Goal: Transaction & Acquisition: Subscribe to service/newsletter

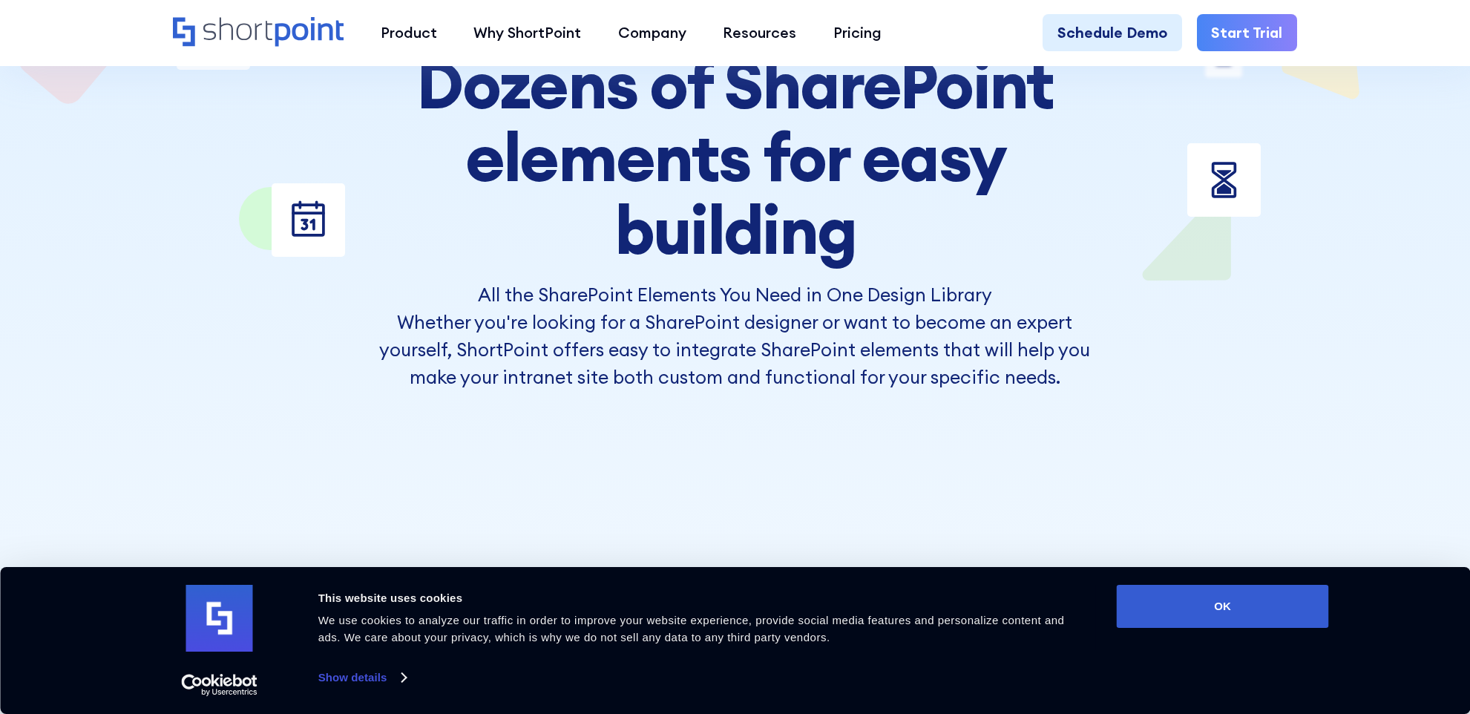
scroll to position [263, 0]
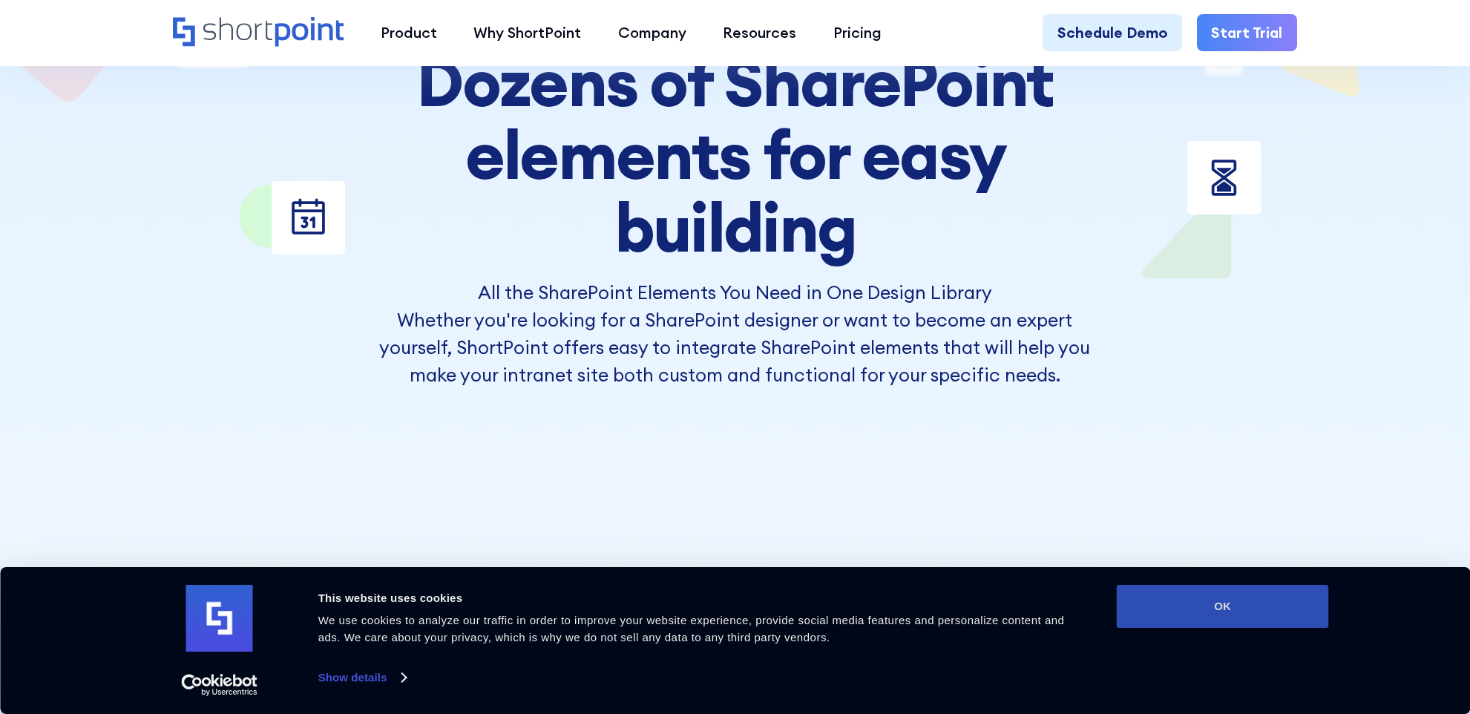
click at [1148, 601] on button "OK" at bounding box center [1223, 606] width 212 height 43
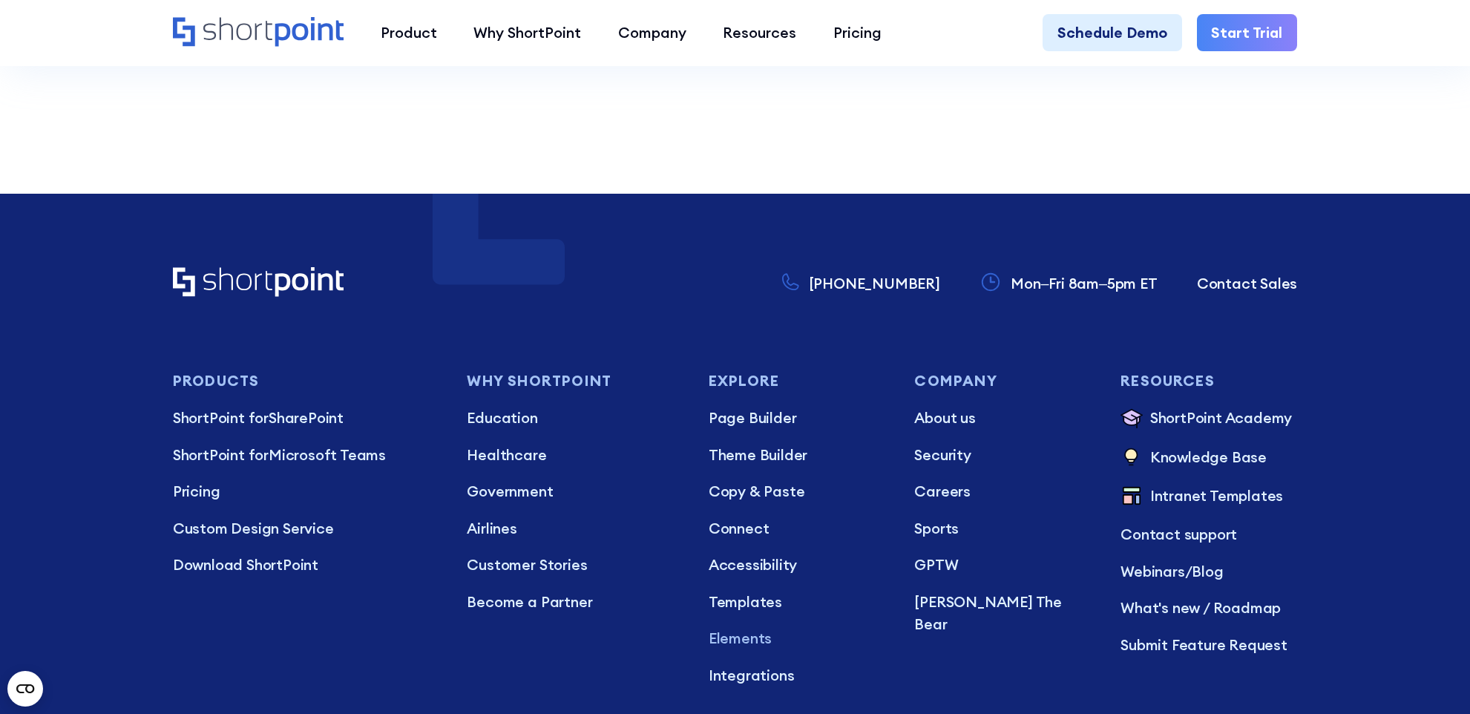
scroll to position [5172, 0]
click at [1178, 493] on p "Intranet Templates" at bounding box center [1216, 496] width 133 height 24
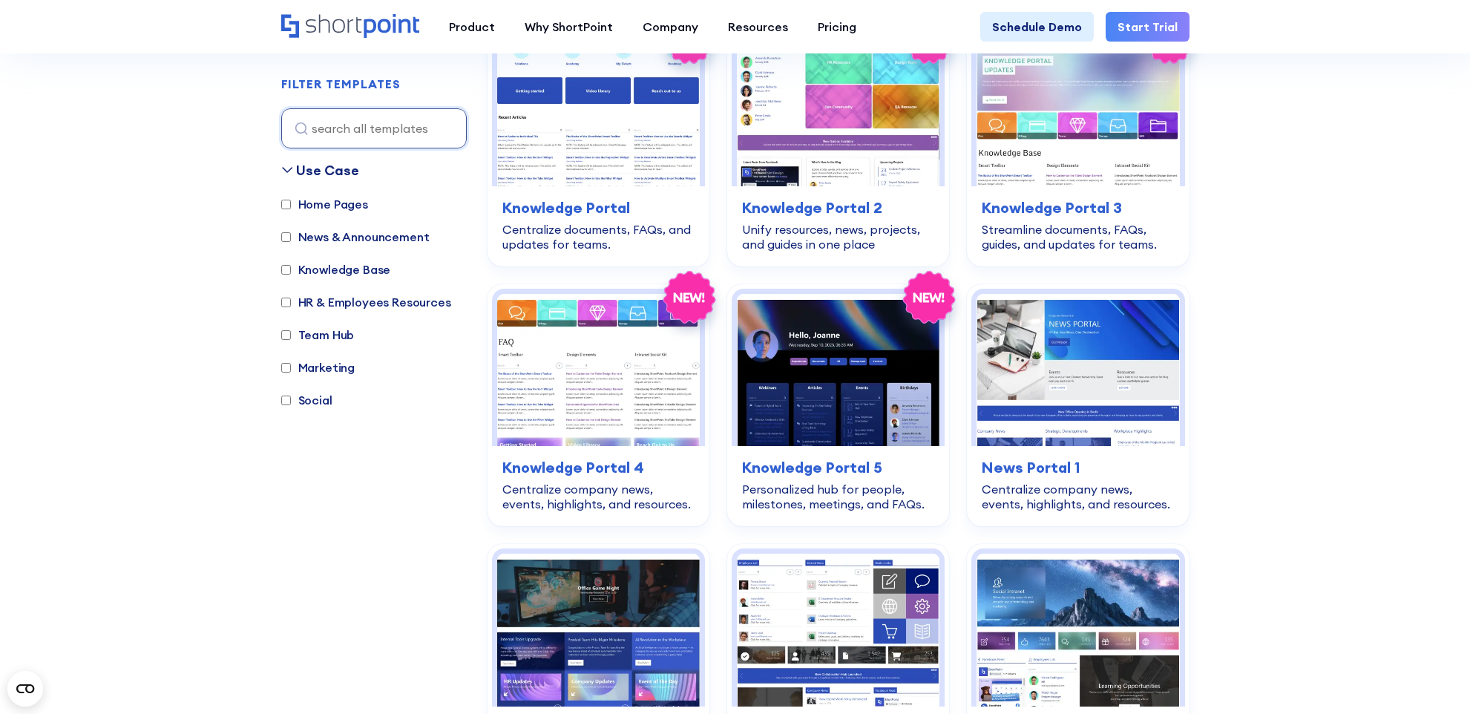
scroll to position [1563, 0]
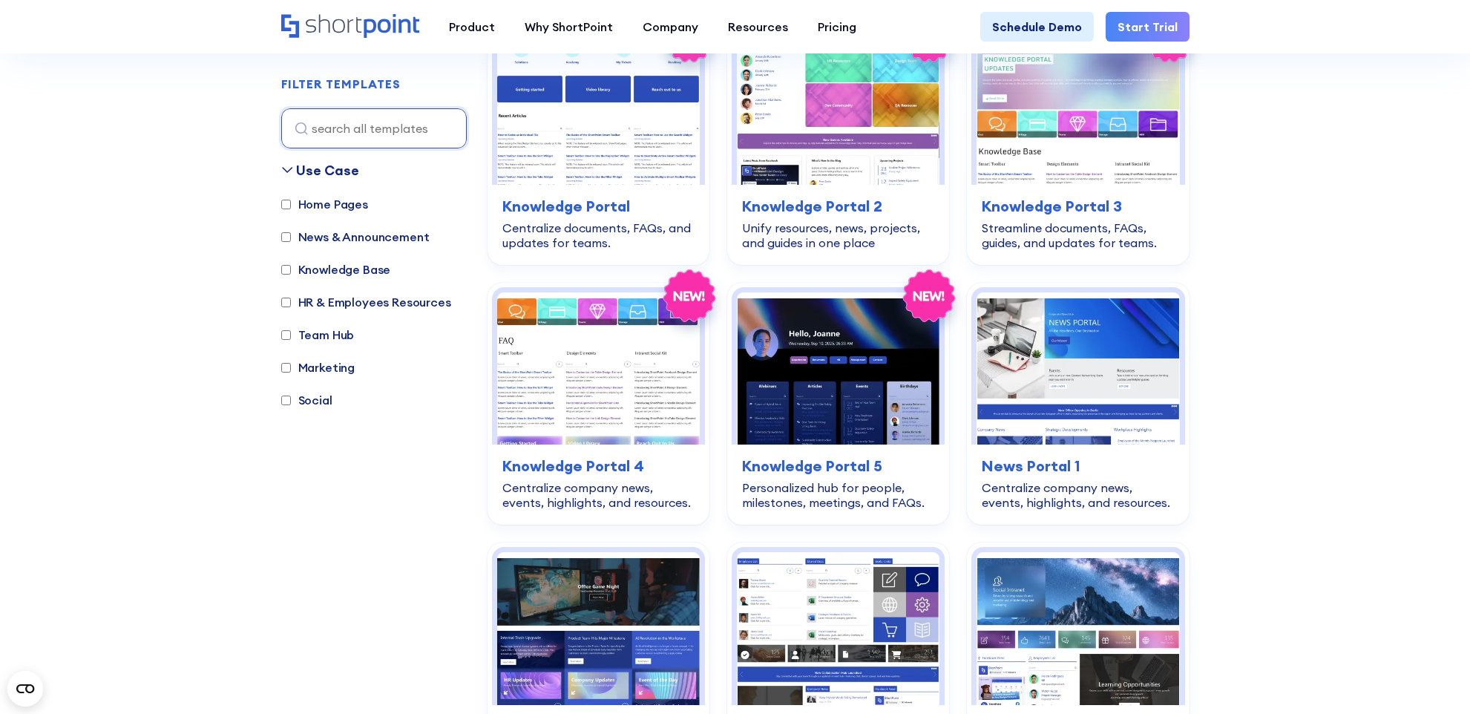
click at [285, 302] on input "HR & Employees Resources" at bounding box center [286, 303] width 10 height 10
checkbox input "true"
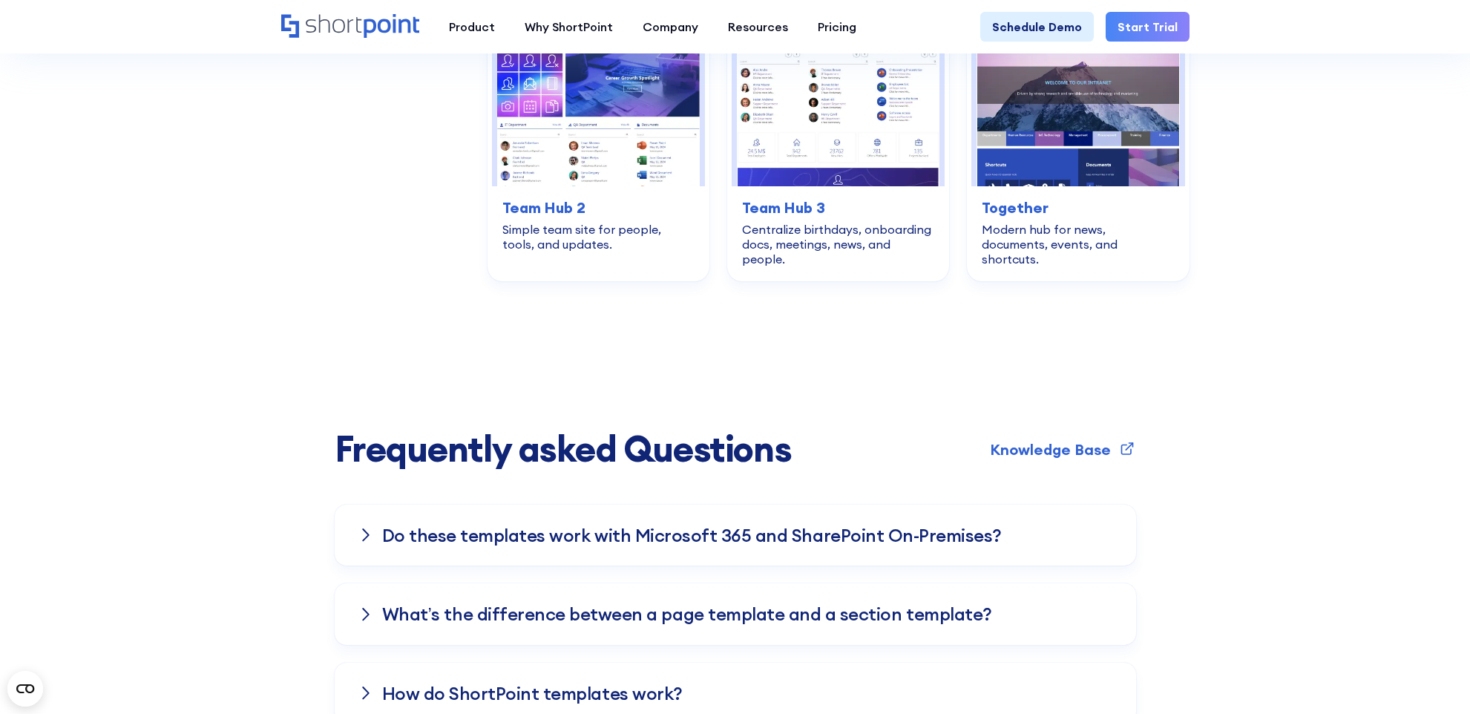
scroll to position [2715, 0]
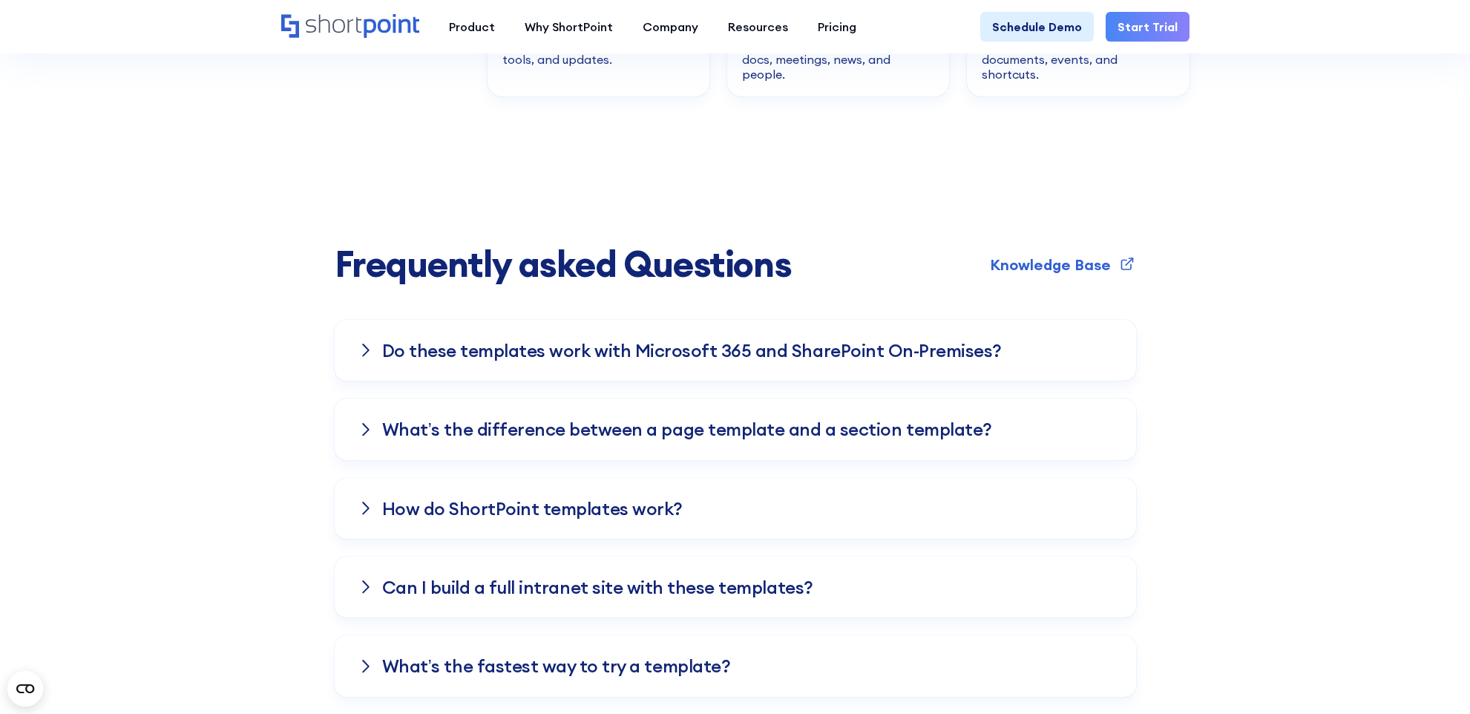
click at [822, 341] on h3 "Do these templates work with Microsoft 365 and SharePoint On-Premises?" at bounding box center [691, 350] width 619 height 19
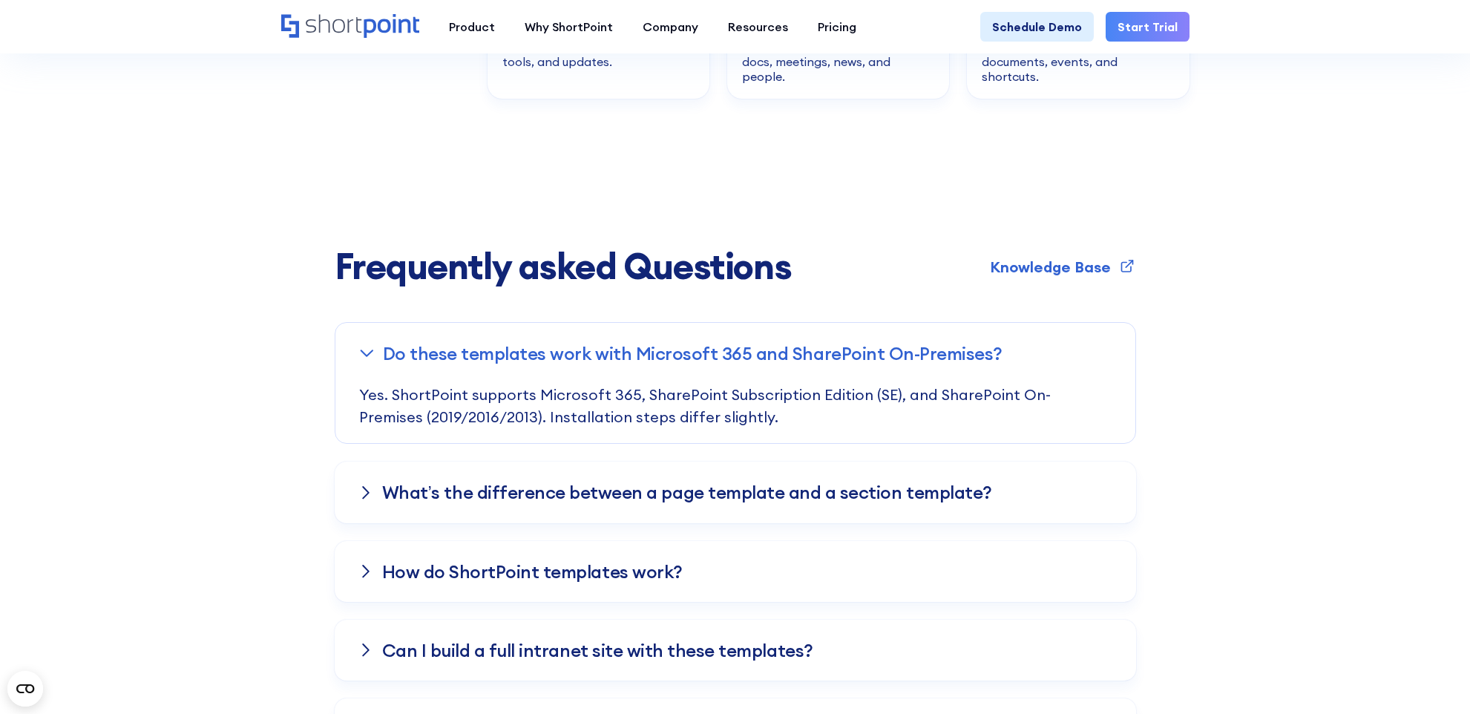
click at [1157, 21] on link "Start Trial" at bounding box center [1147, 27] width 84 height 30
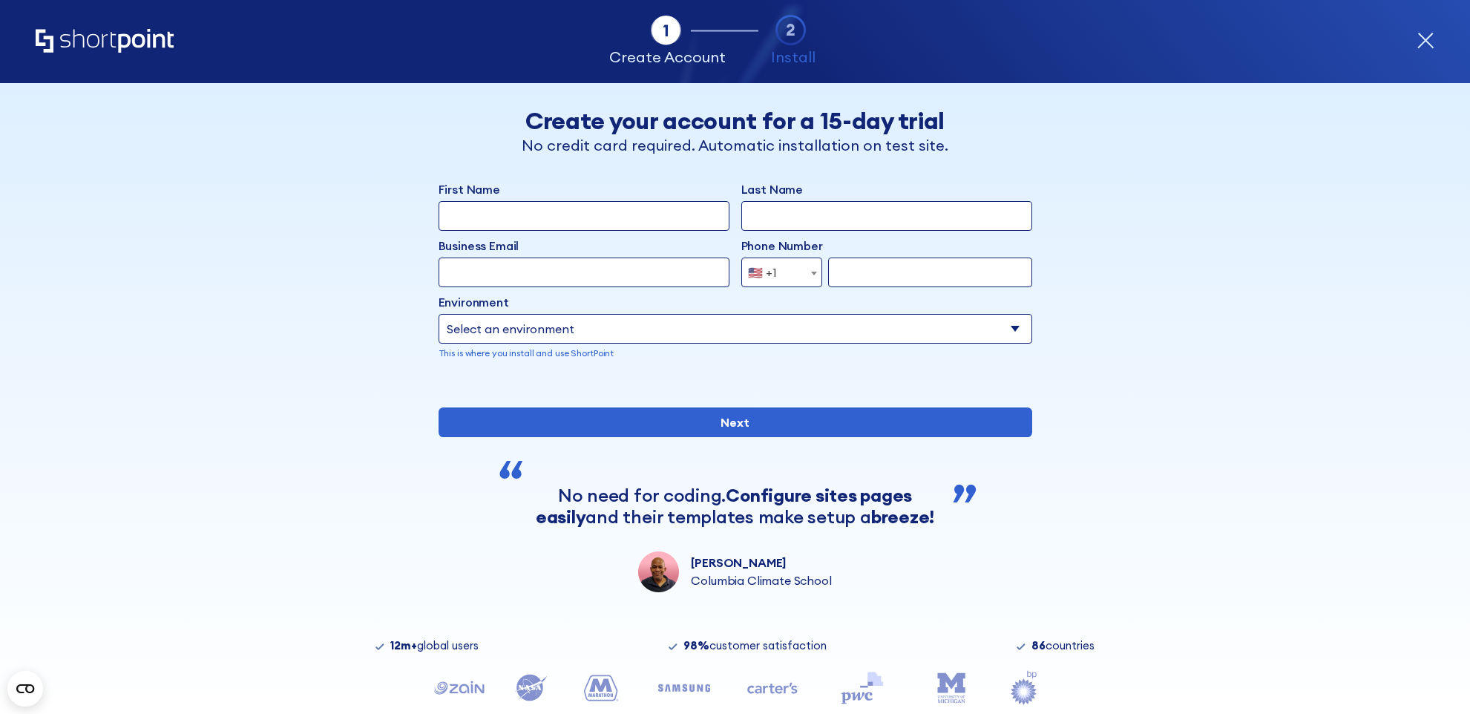
click at [620, 216] on input "First Name" at bounding box center [583, 216] width 291 height 30
type input "[PERSON_NAME]"
type input "[PERSON_NAME][EMAIL_ADDRESS][PERSON_NAME][DOMAIN_NAME]"
type input "7714335867"
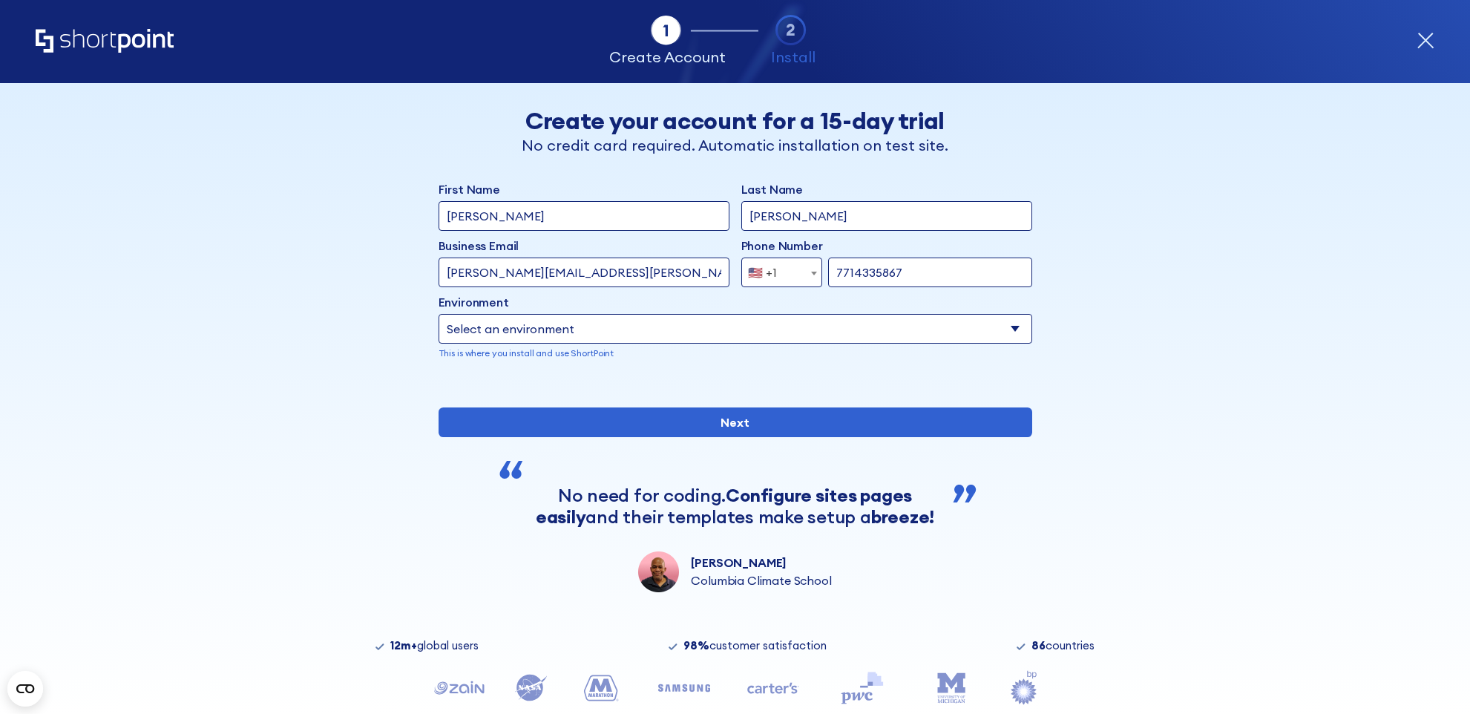
click at [892, 321] on select "Select an environment Microsoft 365 SharePoint Online SharePoint Subscription E…" at bounding box center [735, 329] width 594 height 30
select select "SharePoint Online"
click at [438, 314] on select "Select an environment Microsoft 365 SharePoint Online SharePoint Subscription E…" at bounding box center [735, 329] width 594 height 30
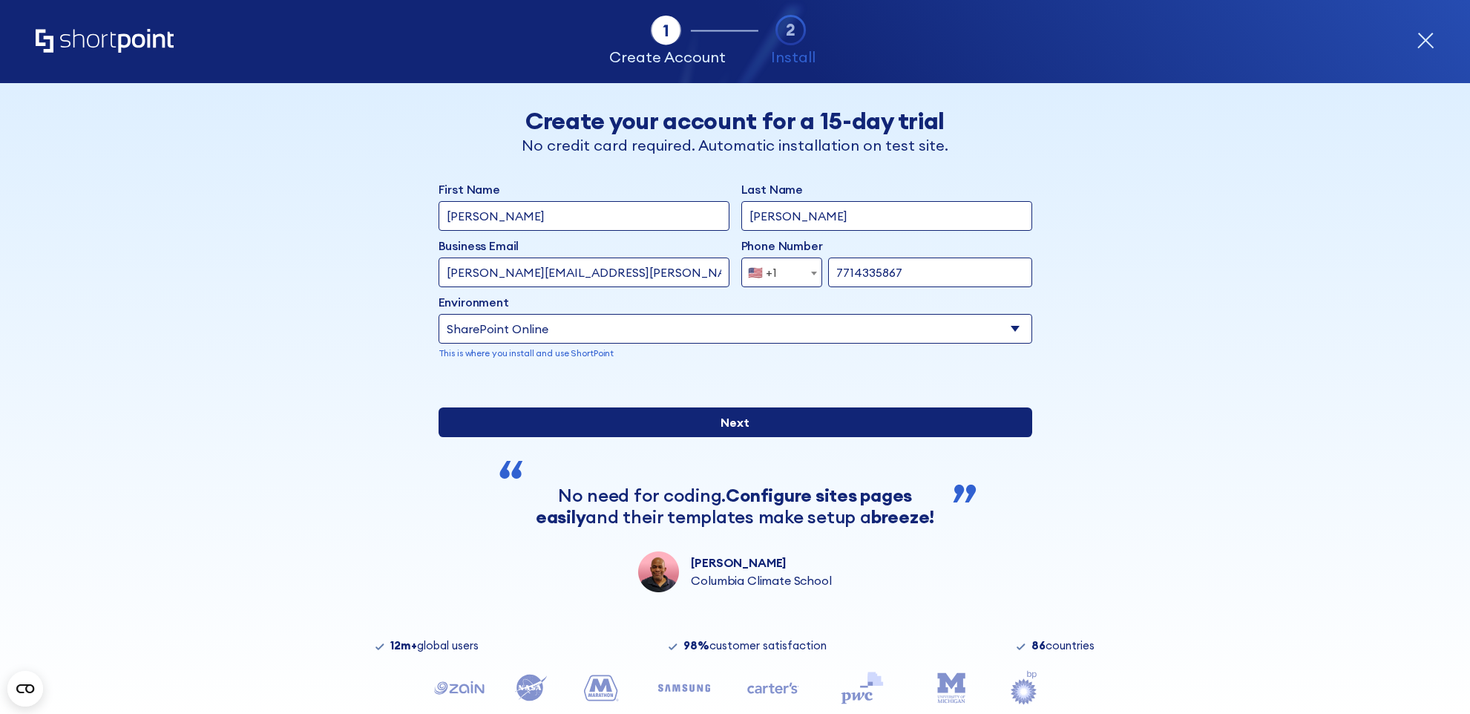
click at [760, 437] on input "Next" at bounding box center [735, 422] width 594 height 30
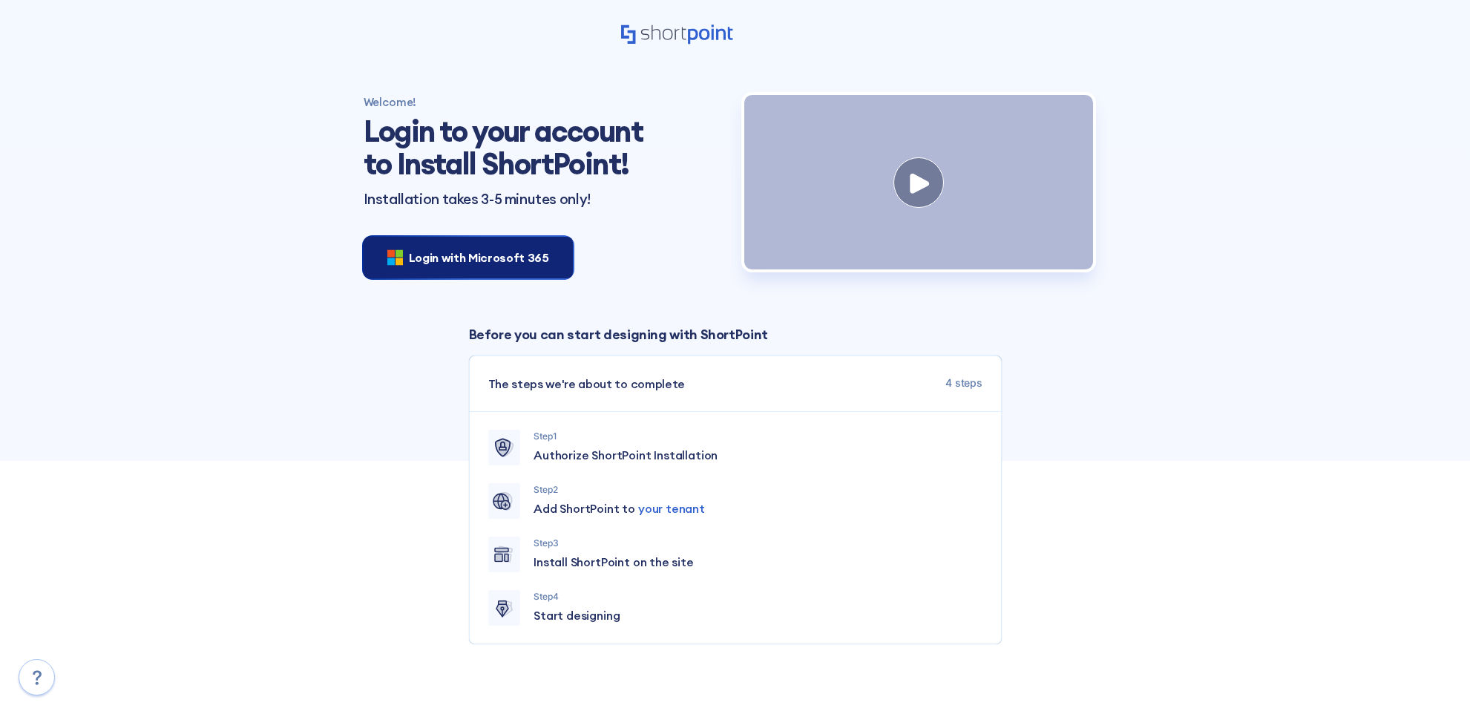
click at [533, 261] on span "Login with Microsoft 365" at bounding box center [479, 258] width 140 height 18
